Goal: Task Accomplishment & Management: Use online tool/utility

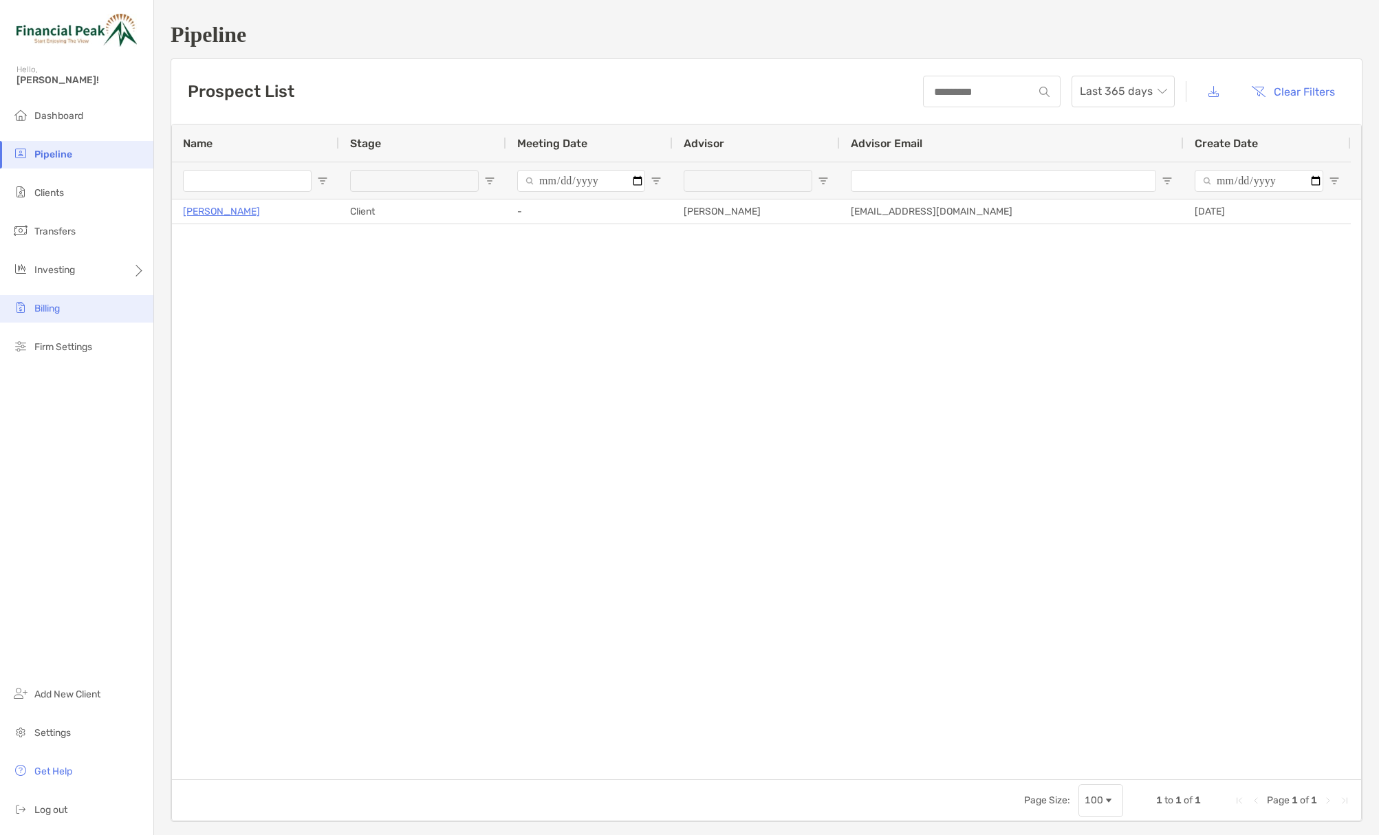
click at [82, 318] on li "Billing" at bounding box center [76, 309] width 153 height 28
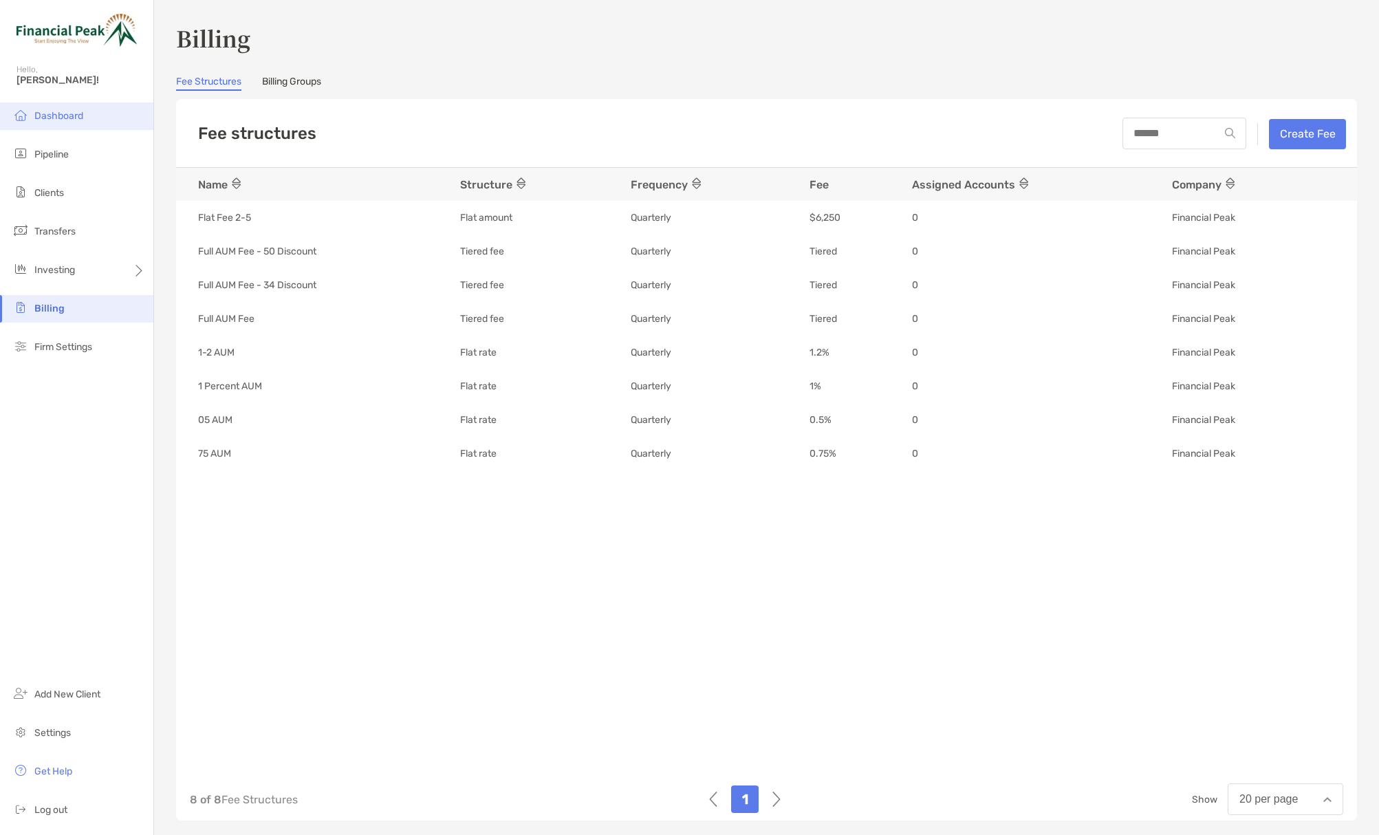
click at [75, 117] on span "Dashboard" at bounding box center [58, 116] width 49 height 12
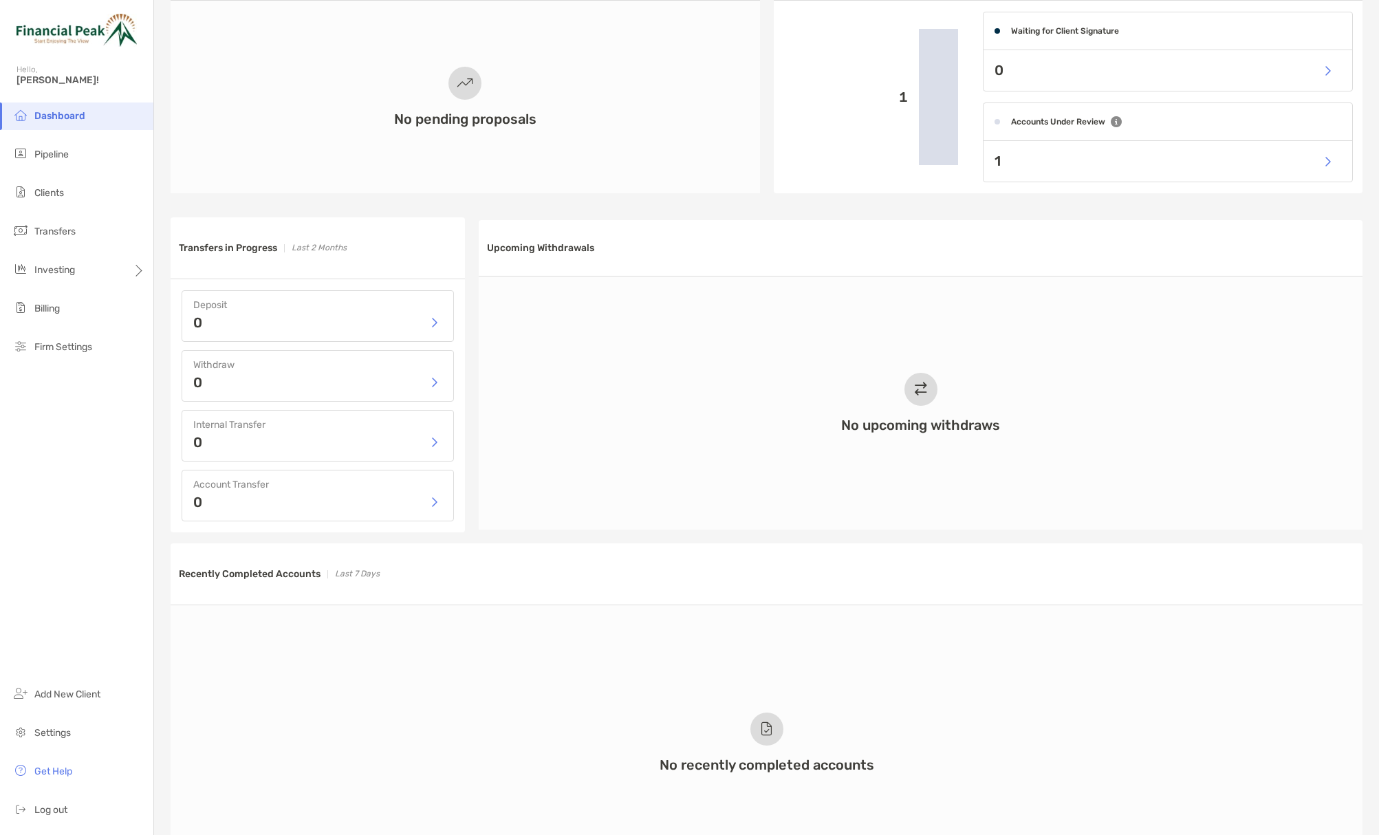
scroll to position [351, 0]
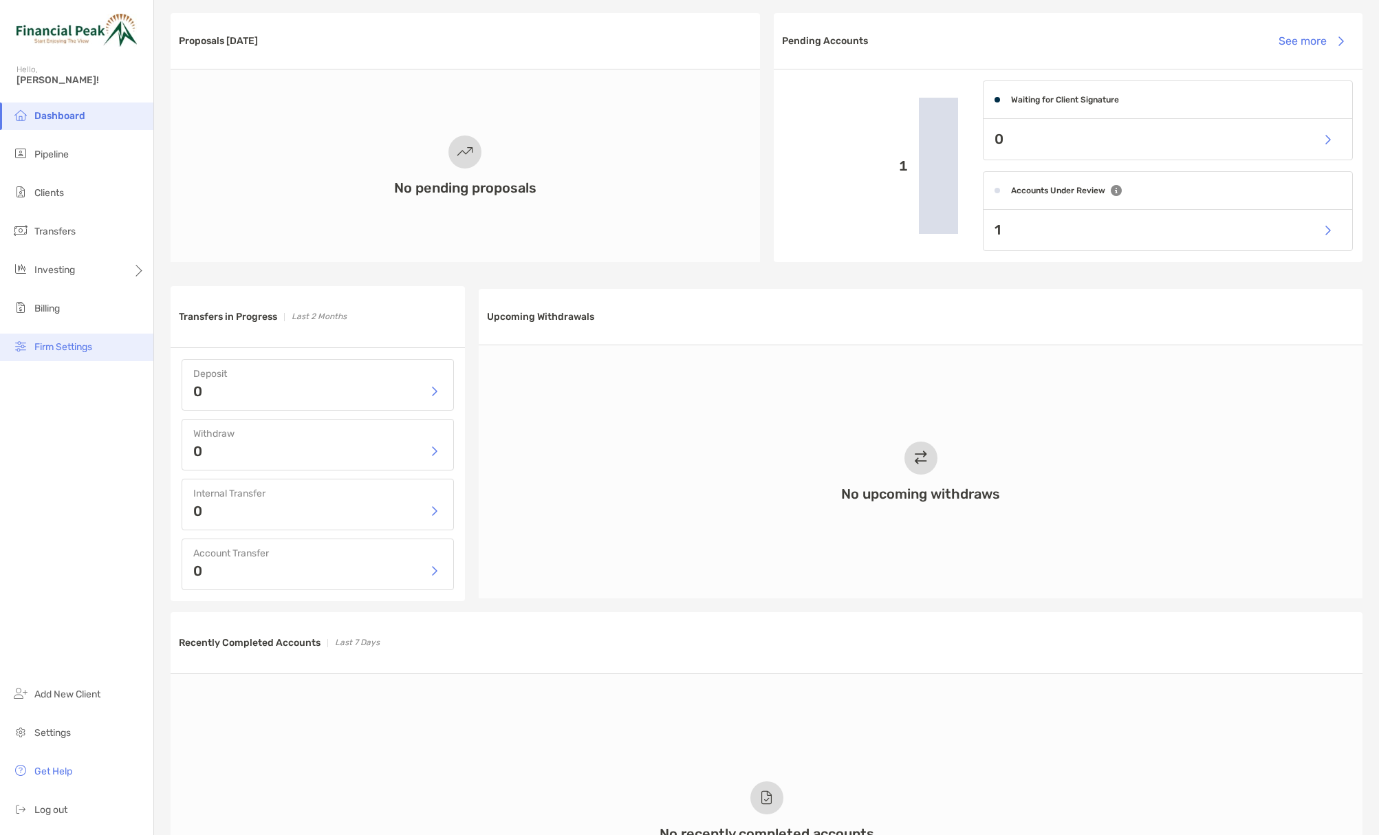
click at [65, 352] on span "Firm Settings" at bounding box center [63, 347] width 58 height 12
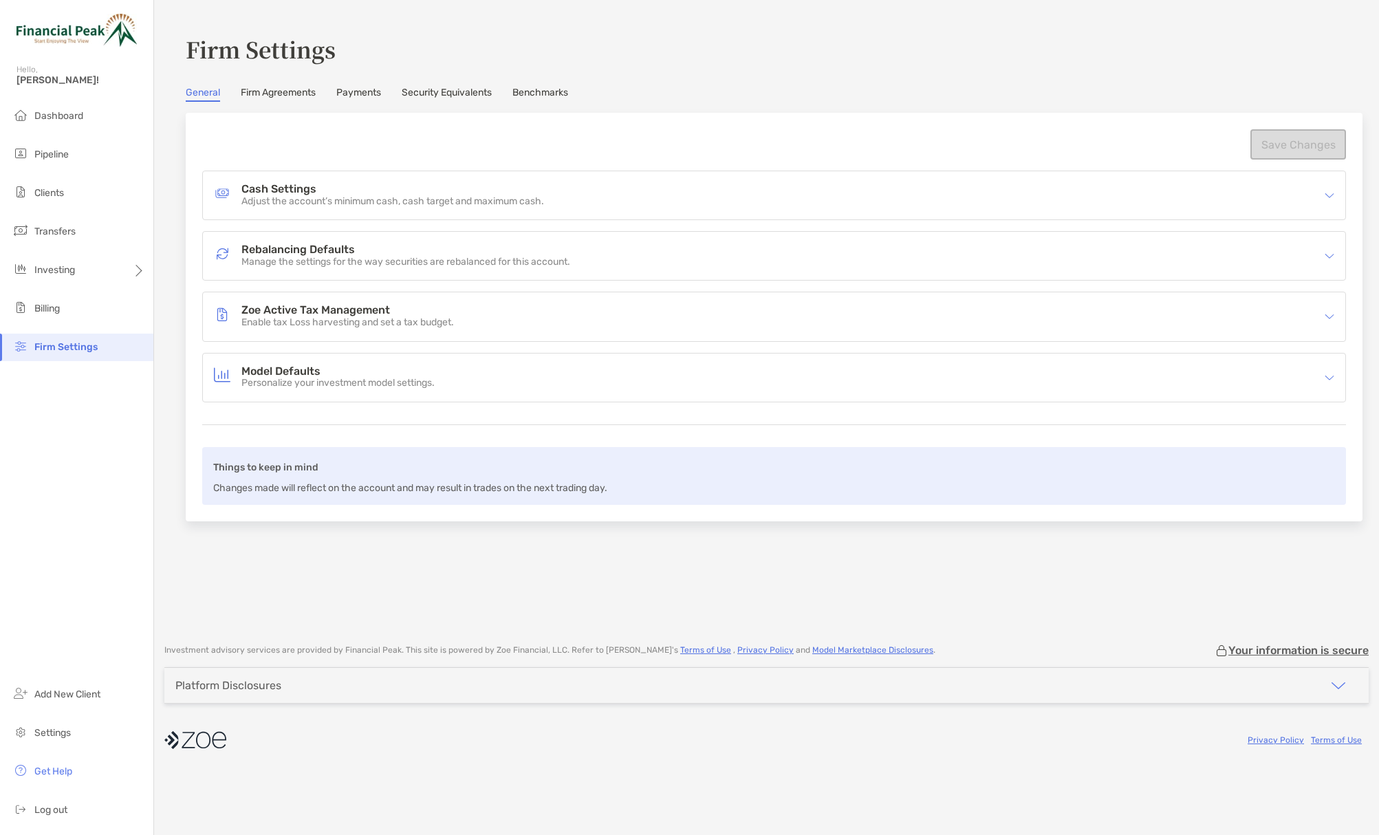
click at [288, 95] on link "Firm Agreements" at bounding box center [278, 94] width 75 height 15
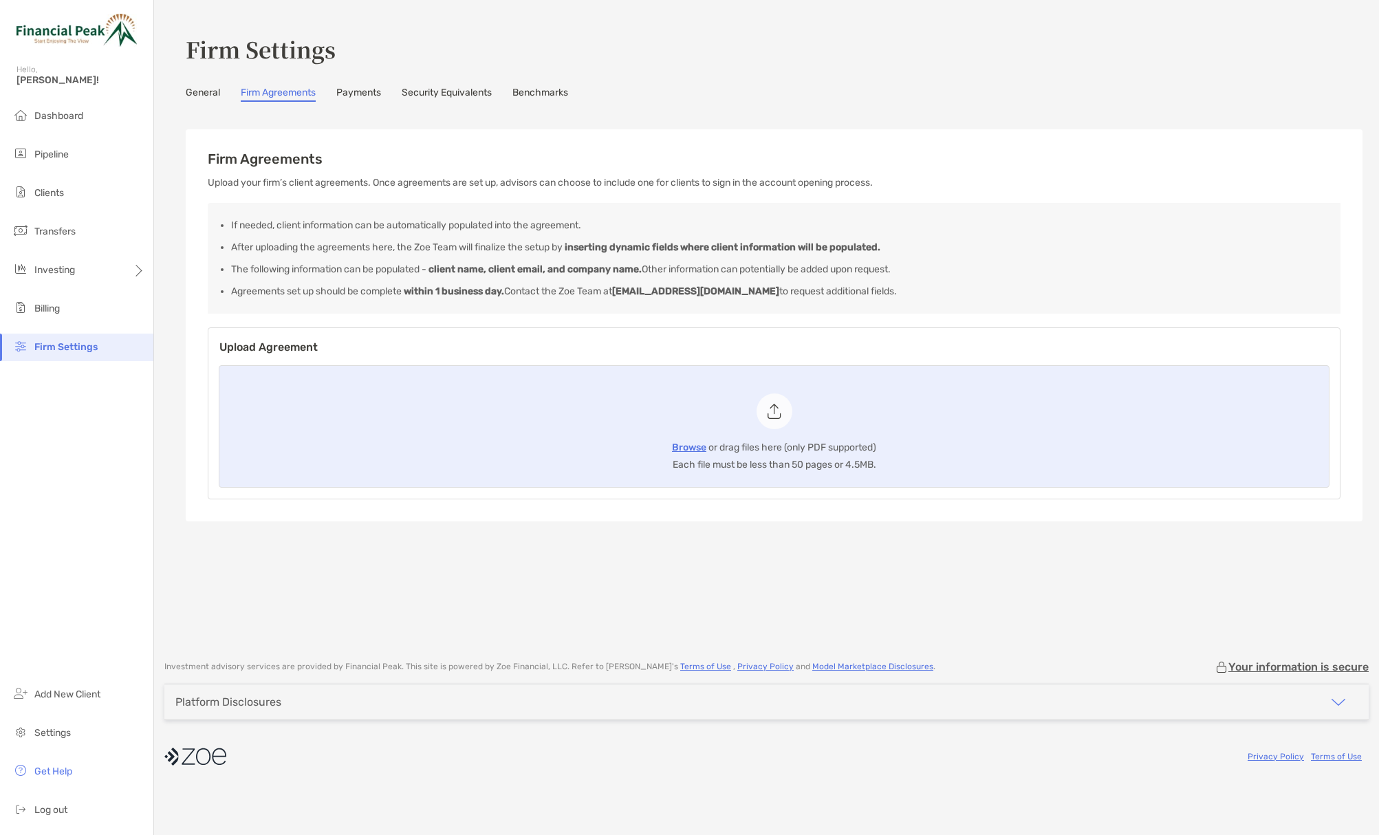
click at [448, 91] on link "Security Equivalents" at bounding box center [447, 94] width 90 height 15
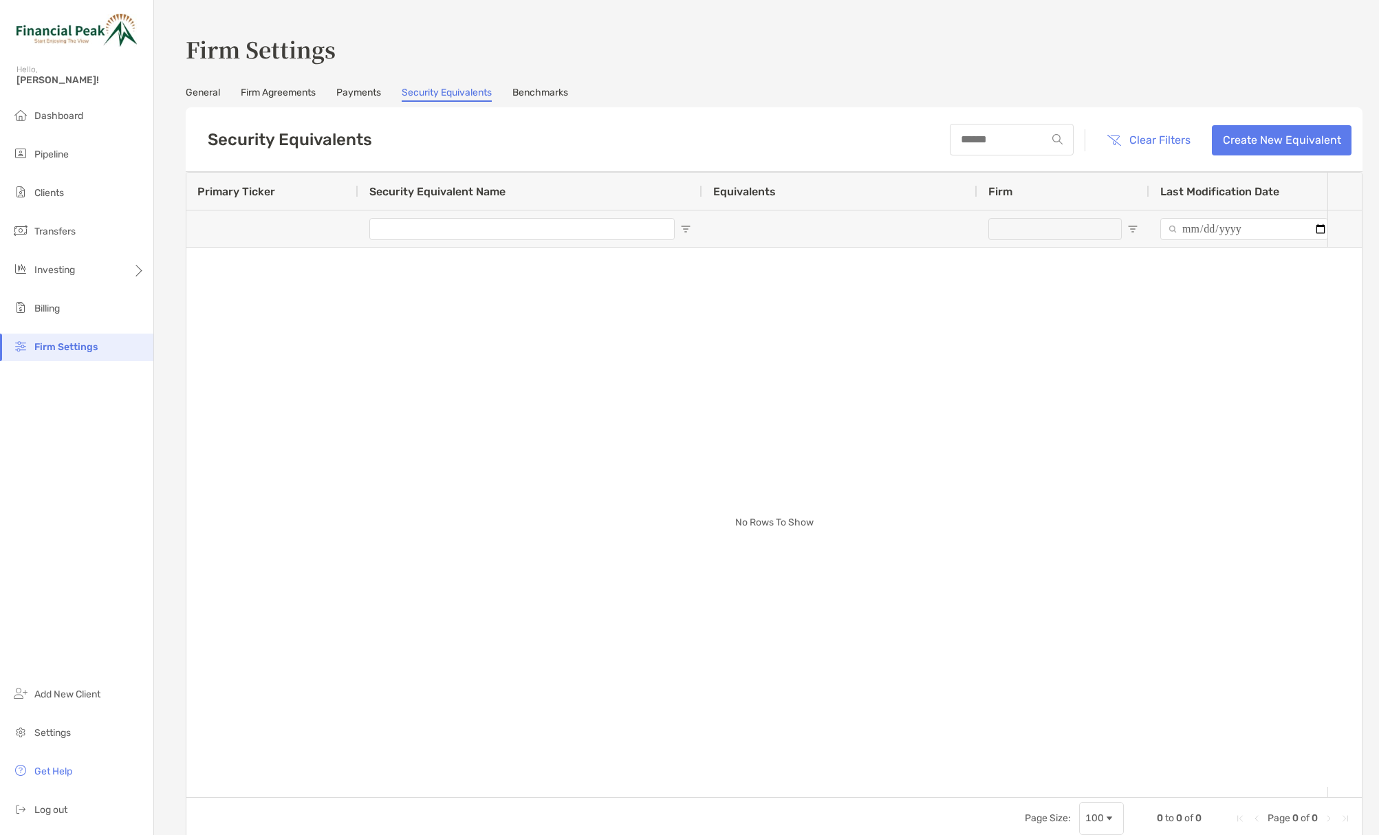
click at [534, 89] on link "Benchmarks" at bounding box center [540, 94] width 56 height 15
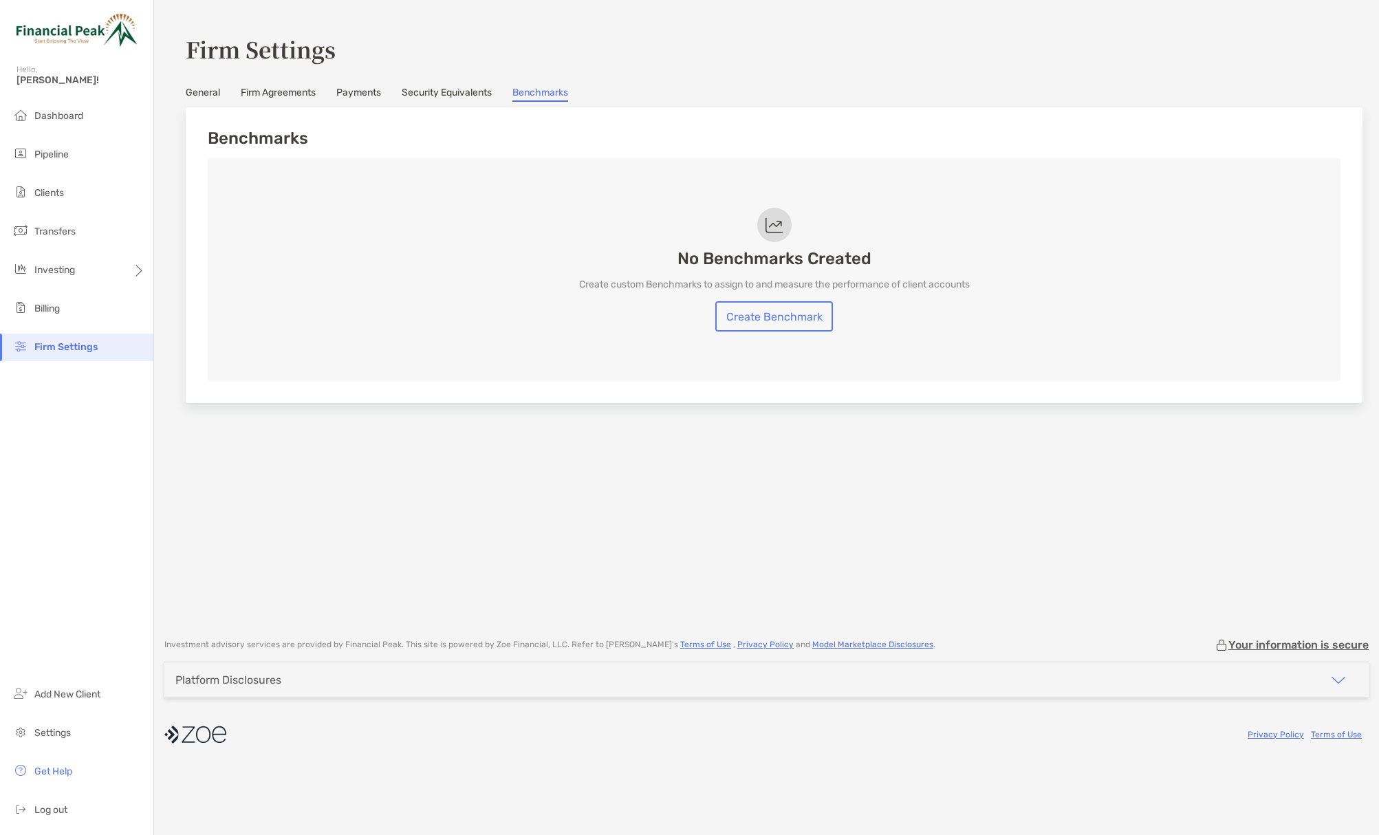
click at [288, 94] on link "Firm Agreements" at bounding box center [278, 94] width 75 height 15
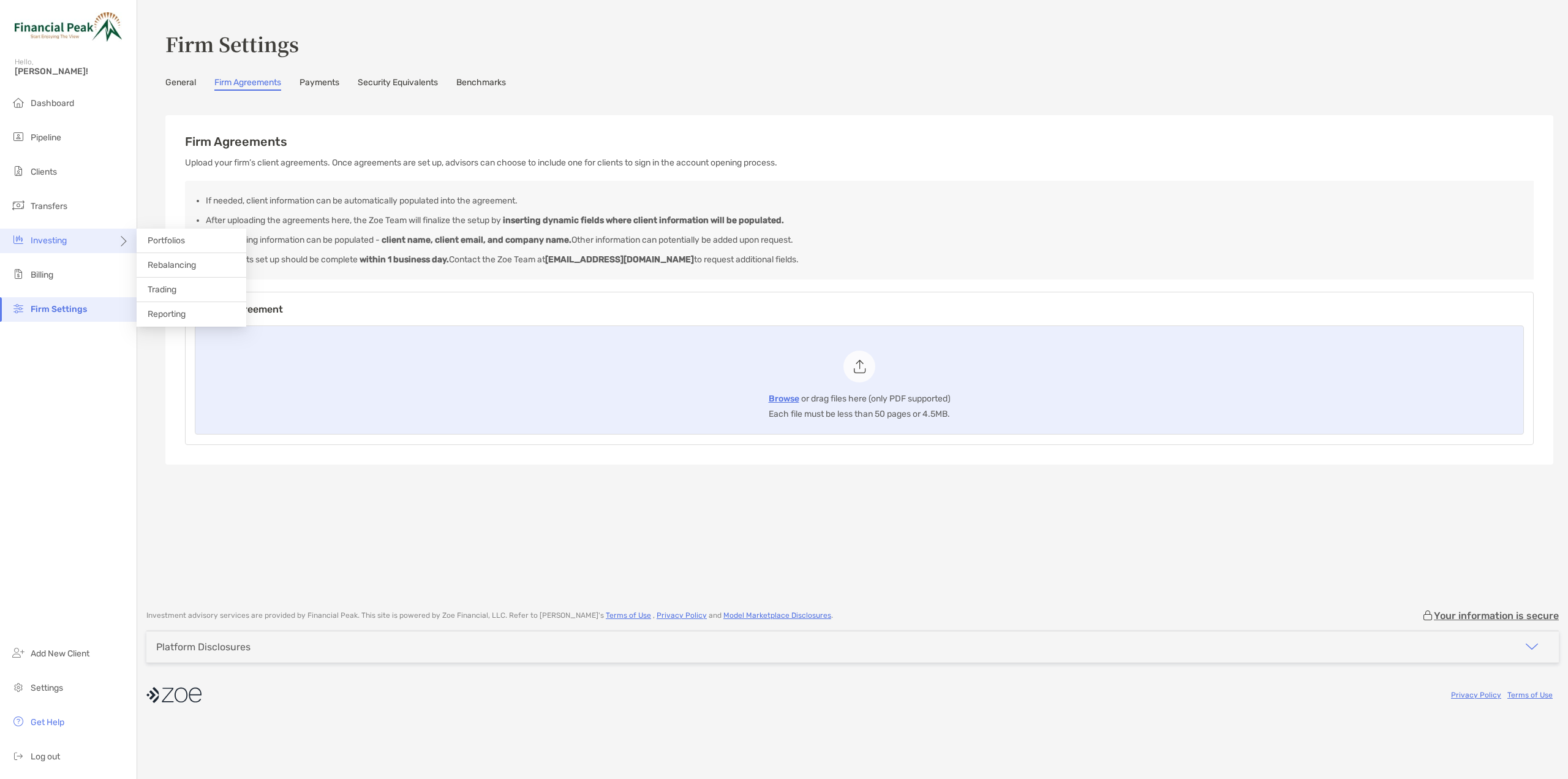
click at [44, 242] on span "Investing" at bounding box center [48, 241] width 37 height 11
click at [187, 239] on li "Portfolios" at bounding box center [191, 242] width 110 height 25
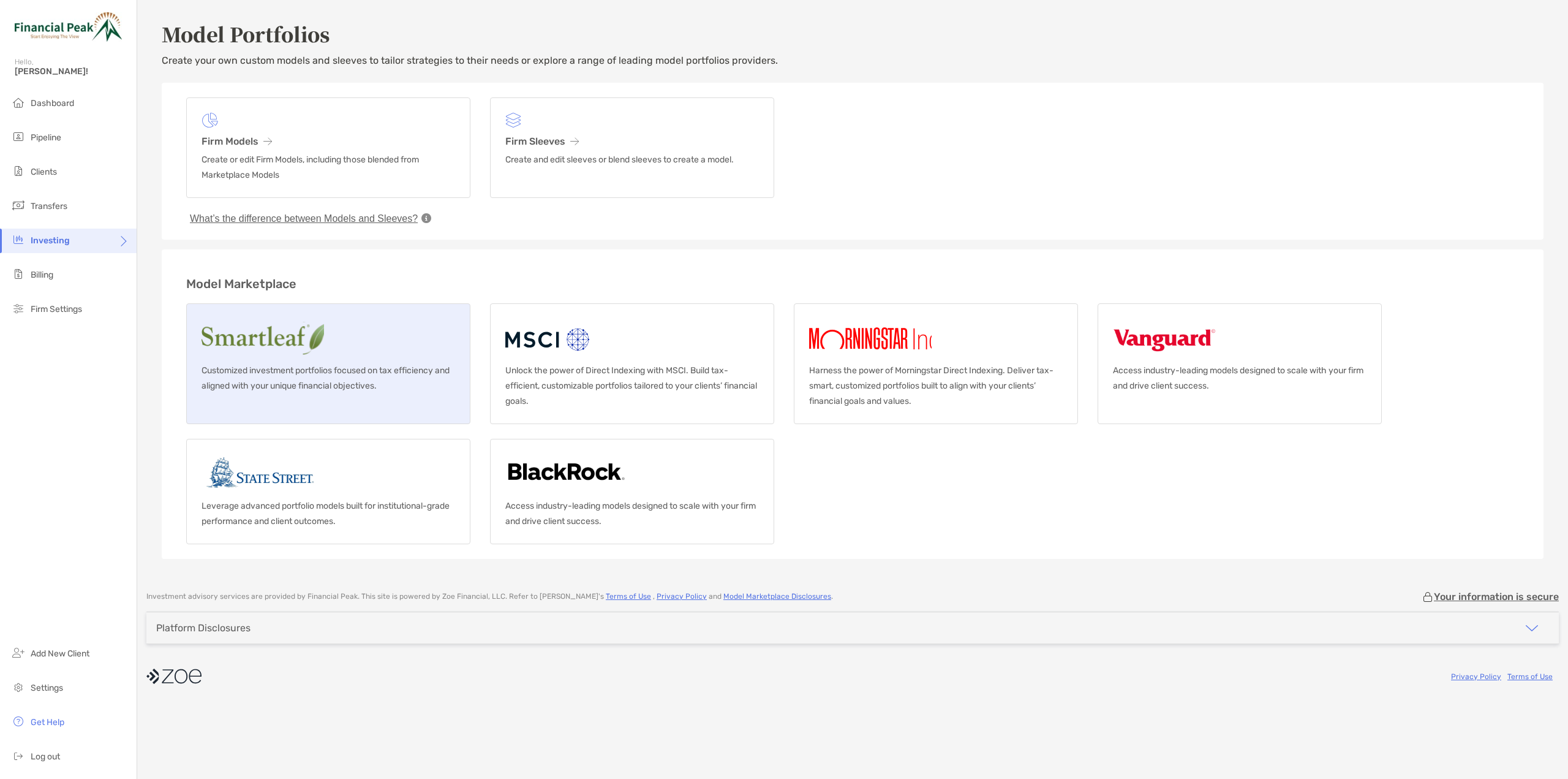
click at [364, 372] on p "Customized investment portfolios focused on tax efficiency and aligned with you…" at bounding box center [328, 378] width 254 height 30
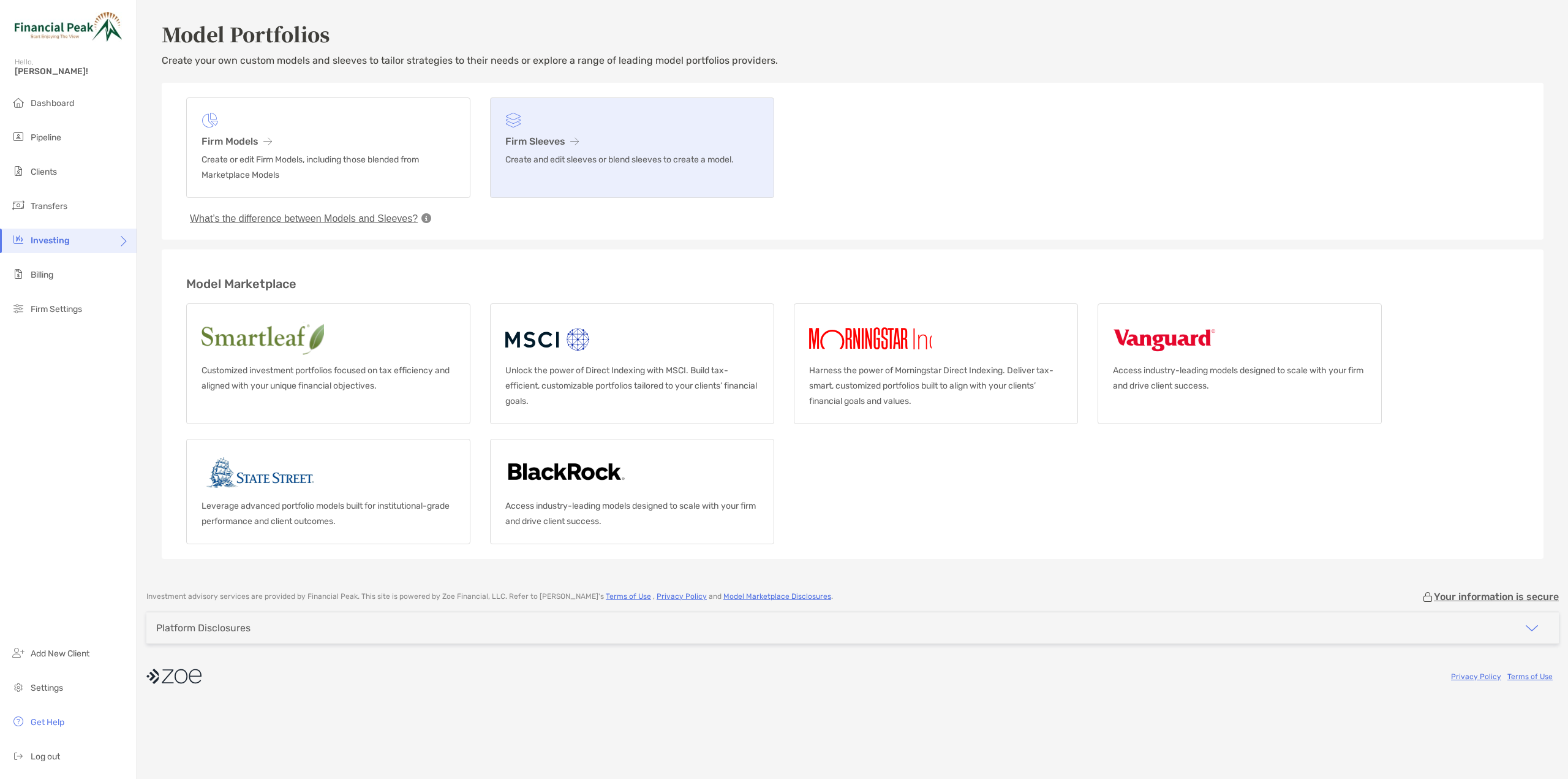
click at [562, 154] on p "Create and edit sleeves or blend sleeves to create a model." at bounding box center [632, 160] width 254 height 15
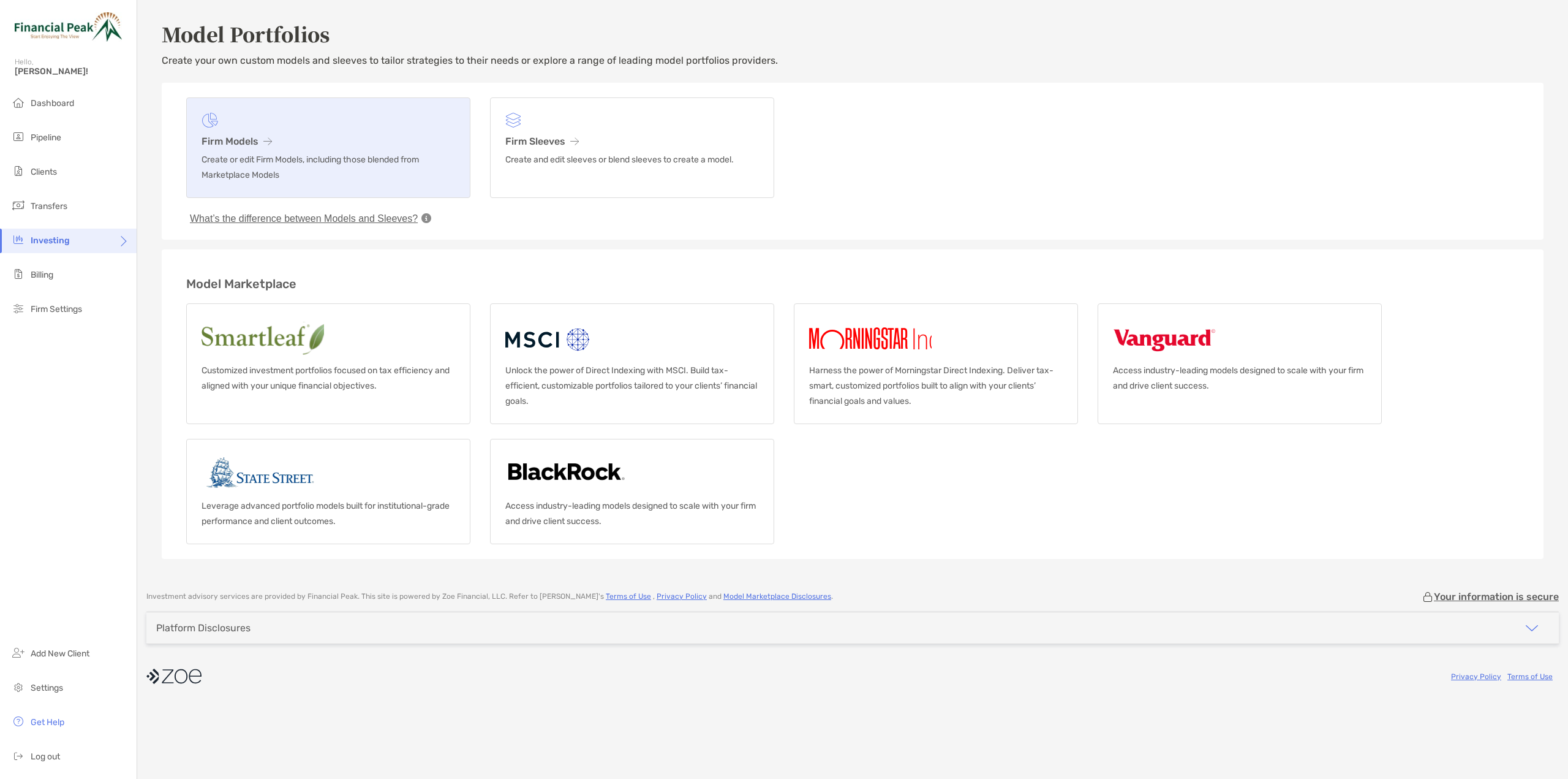
click at [354, 159] on p "Create or edit Firm Models, including those blended from Marketplace Models" at bounding box center [328, 168] width 254 height 30
click at [309, 162] on p "Create or edit Firm Models, including those blended from Marketplace Models" at bounding box center [328, 168] width 254 height 30
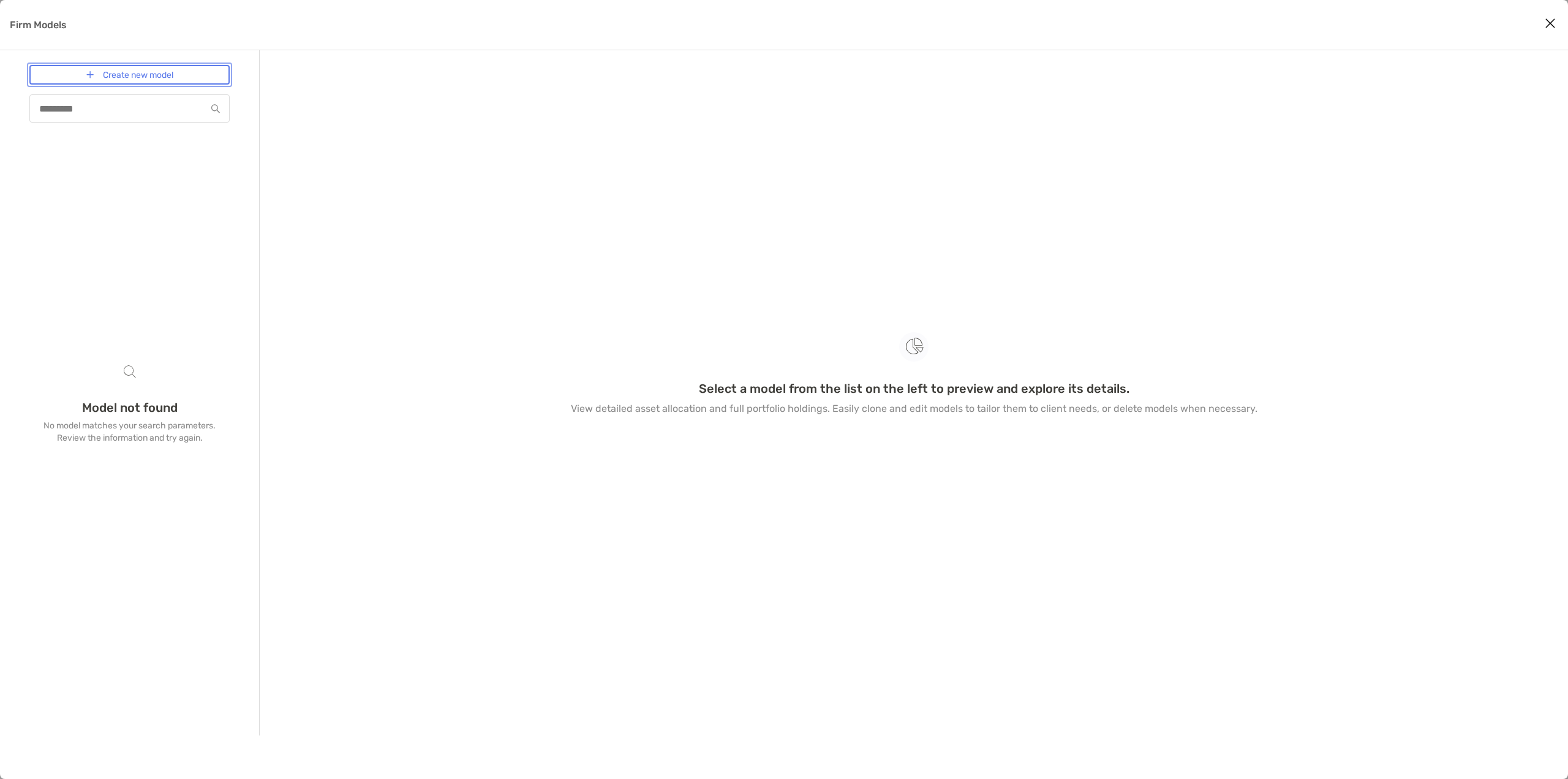
click at [127, 70] on link "Create new model" at bounding box center [129, 75] width 200 height 20
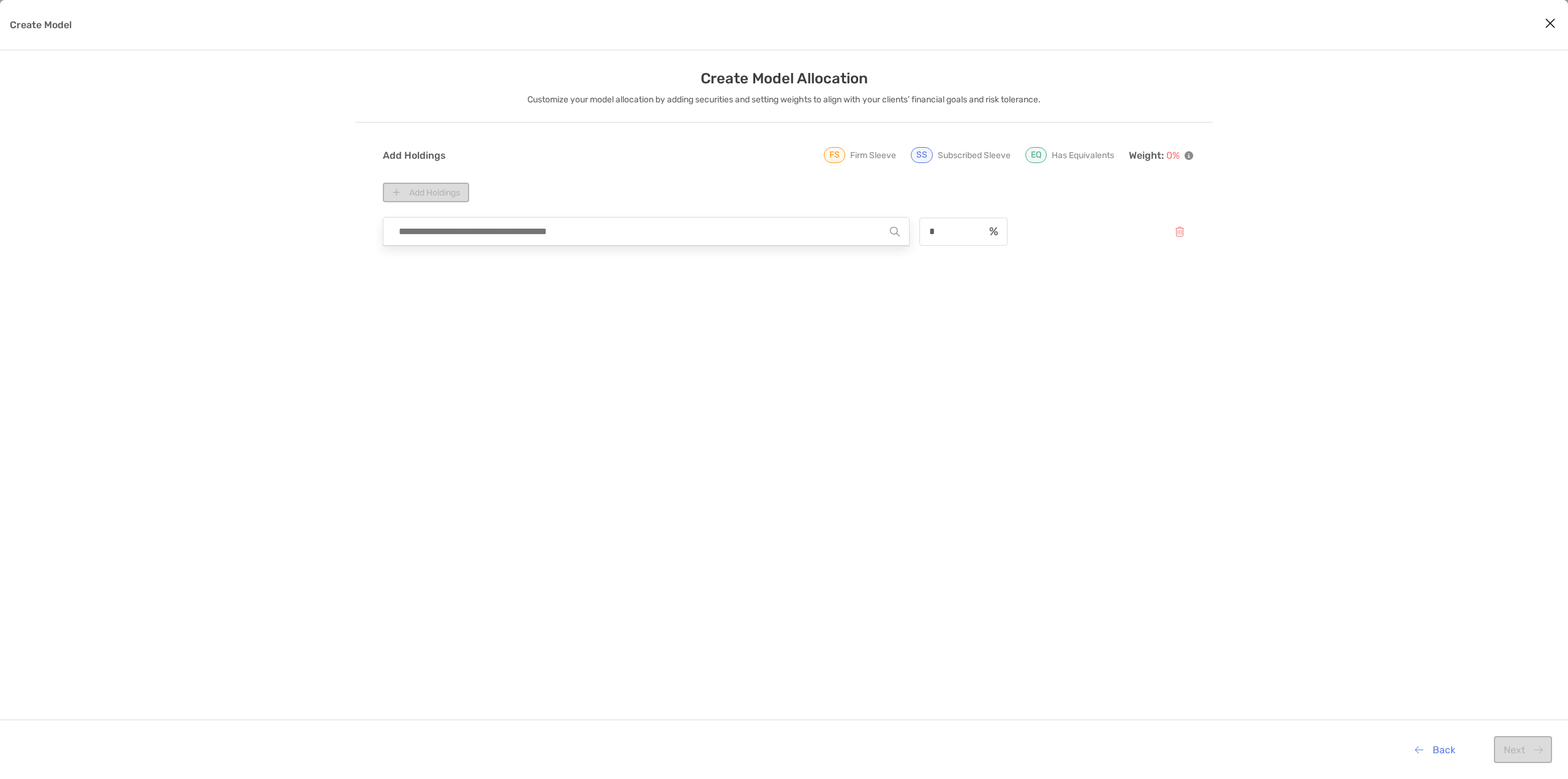
click at [601, 234] on input "Create Model" at bounding box center [641, 231] width 497 height 28
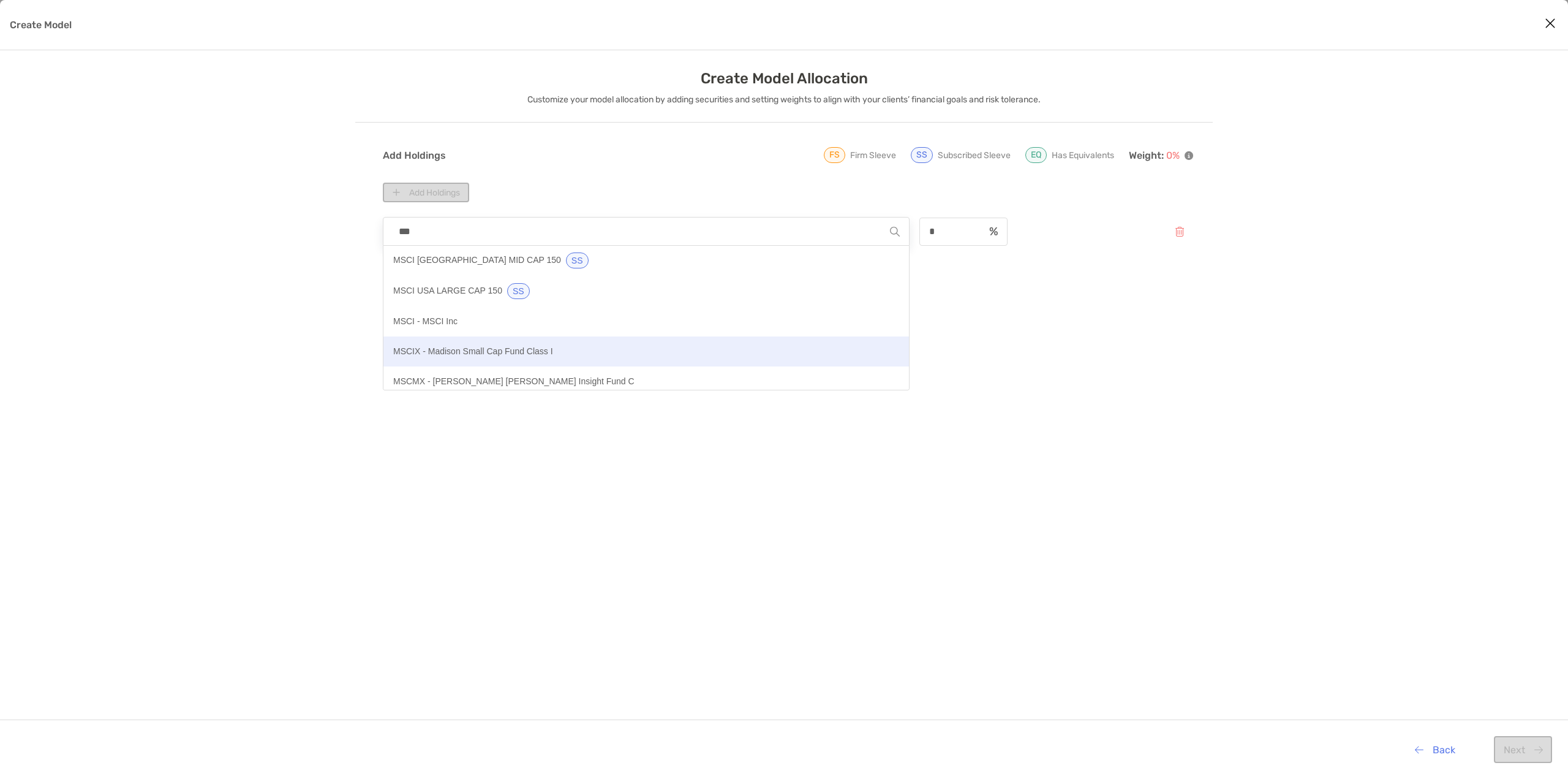
scroll to position [62, 0]
click at [668, 299] on button "MSCI USA LARGE CAP 150 SS" at bounding box center [646, 291] width 526 height 30
type input "**********"
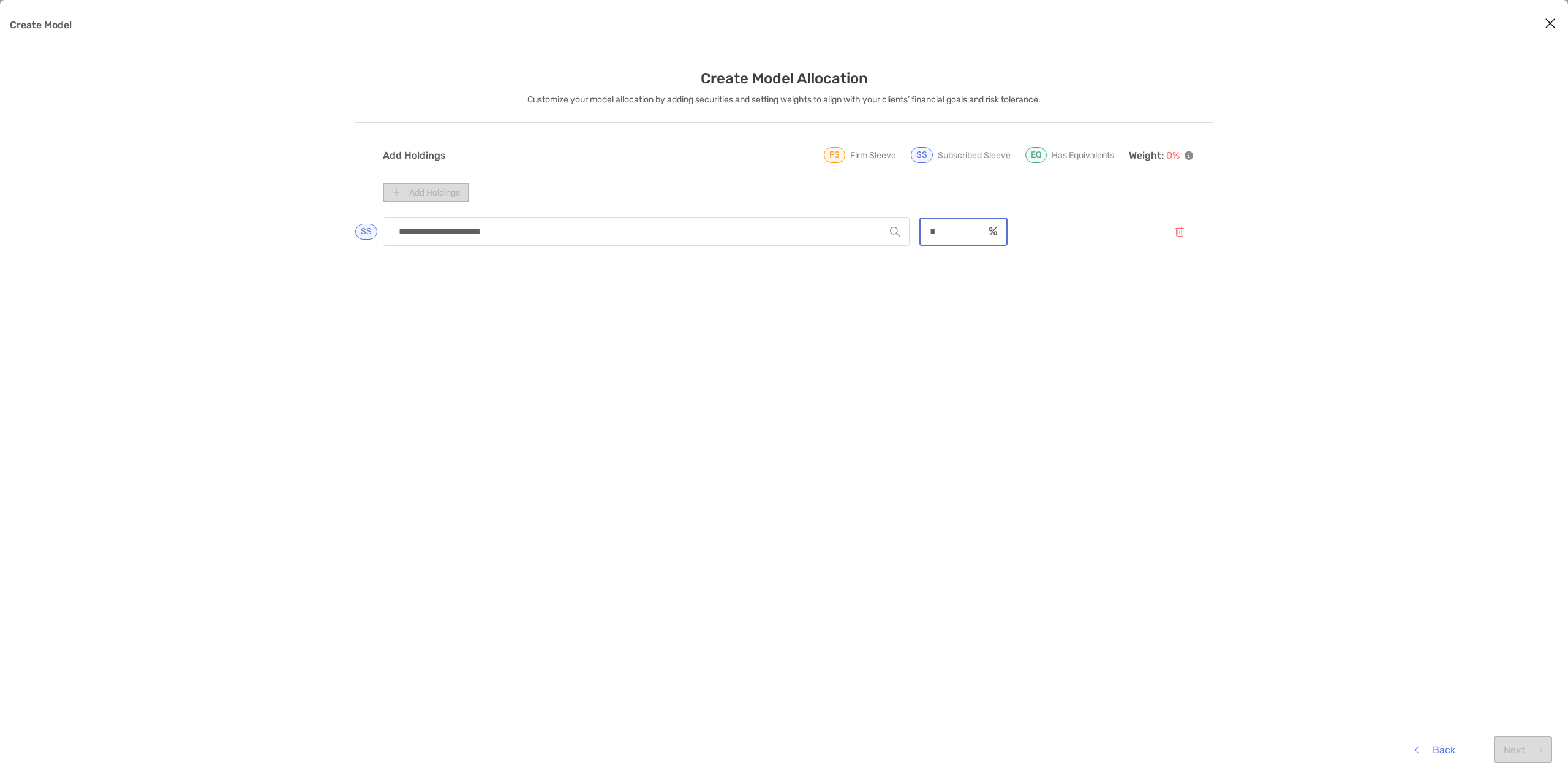
click at [936, 236] on input "*" at bounding box center [952, 232] width 63 height 11
type input "**"
click at [437, 191] on button "Add Holdings" at bounding box center [426, 193] width 86 height 20
click at [62, 242] on div "**********" at bounding box center [784, 481] width 1568 height 824
click at [1228, 743] on button "Back" at bounding box center [1435, 750] width 60 height 27
